Goal: Task Accomplishment & Management: Manage account settings

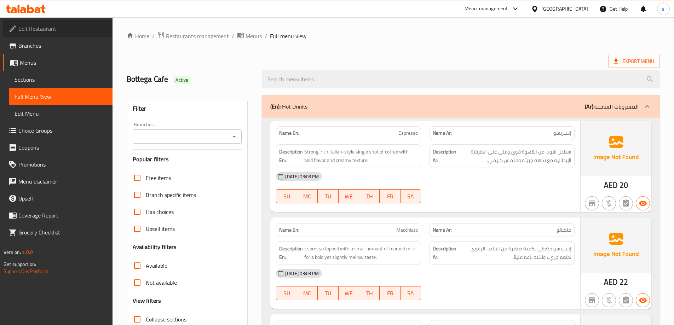
click at [57, 29] on span "Edit Restaurant" at bounding box center [62, 28] width 88 height 8
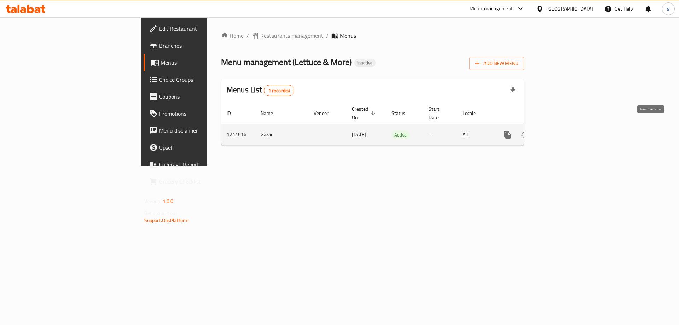
click at [563, 131] on icon "enhanced table" at bounding box center [558, 135] width 8 height 8
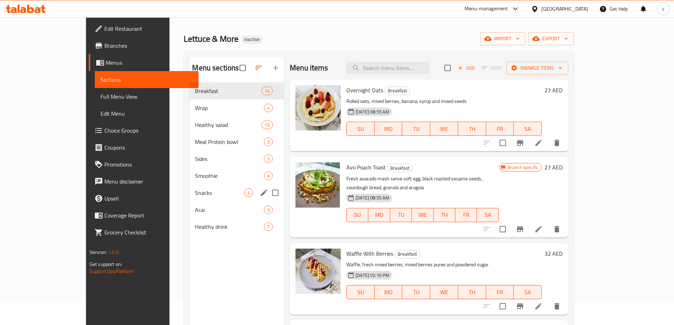
scroll to position [35, 0]
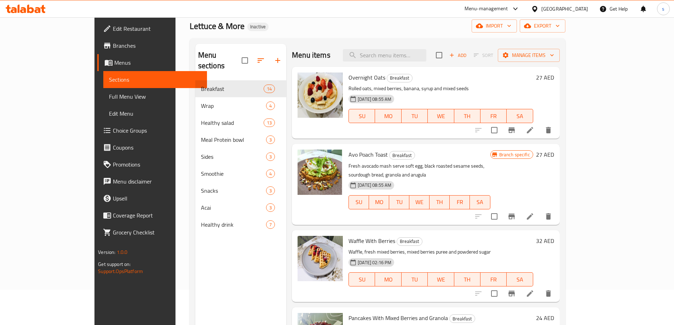
click at [113, 31] on span "Edit Restaurant" at bounding box center [157, 28] width 88 height 8
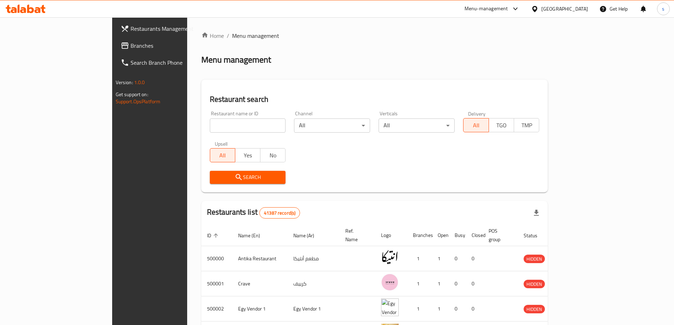
click at [582, 8] on div "Egypt" at bounding box center [564, 9] width 47 height 8
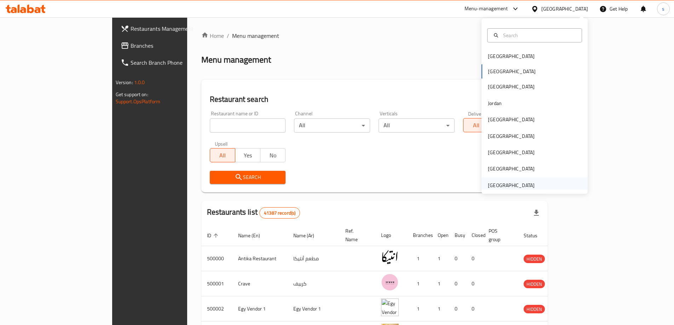
click at [506, 185] on div "[GEOGRAPHIC_DATA]" at bounding box center [511, 185] width 47 height 8
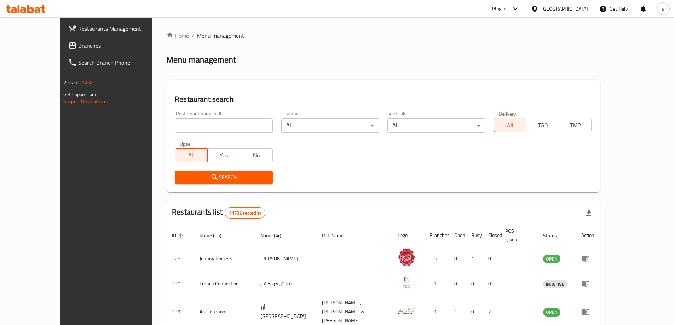
click at [63, 37] on link "Branches" at bounding box center [118, 45] width 110 height 17
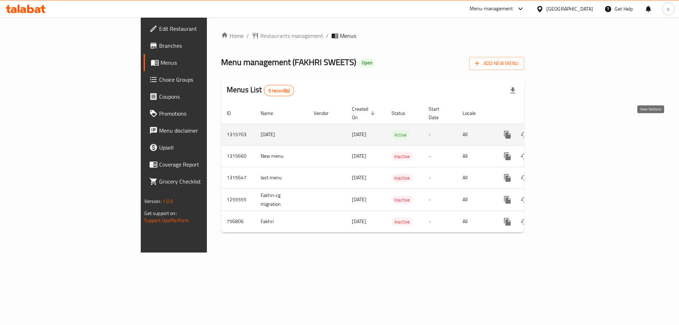
click at [563, 131] on icon "enhanced table" at bounding box center [558, 135] width 8 height 8
